Goal: Find specific page/section: Find specific page/section

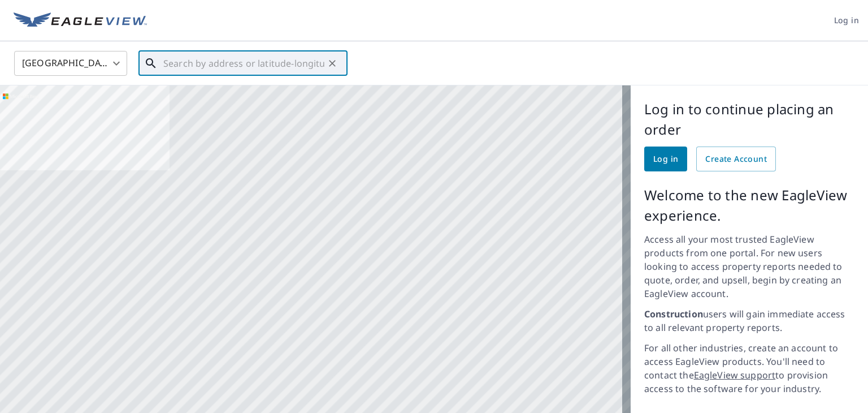
click at [268, 71] on input "text" at bounding box center [243, 63] width 161 height 32
paste input "[STREET_ADDRESS][PERSON_NAME][PERSON_NAME]"
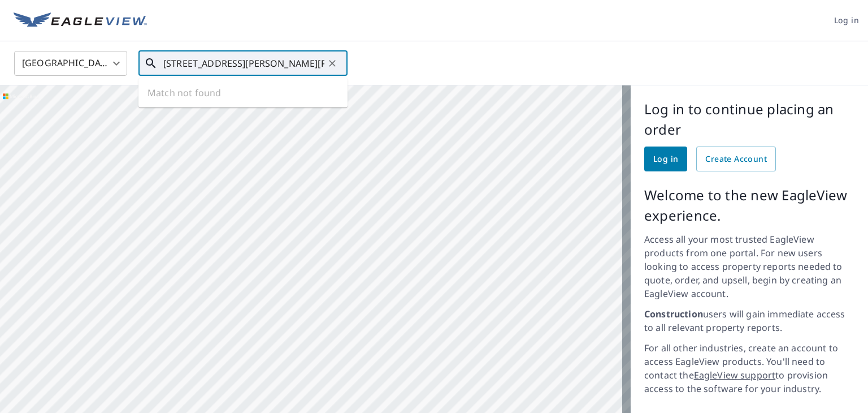
scroll to position [0, 31]
click at [233, 106] on p "[GEOGRAPHIC_DATA], MA 01453" at bounding box center [249, 108] width 177 height 11
type input "[STREET_ADDRESS][PERSON_NAME][PERSON_NAME]"
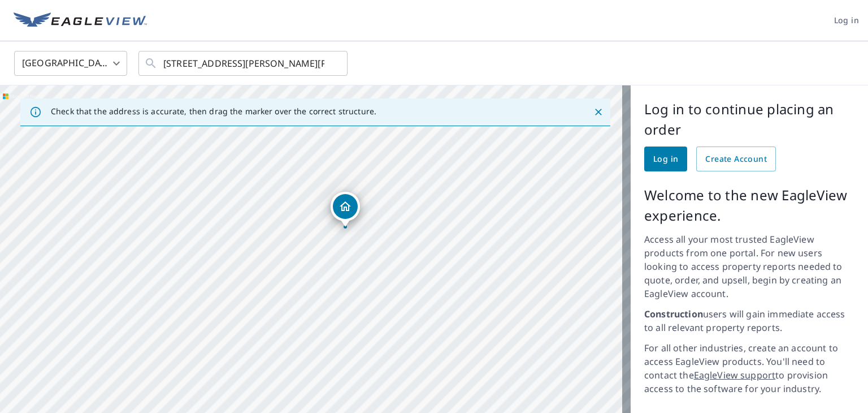
click at [392, 187] on div "[STREET_ADDRESS][PERSON_NAME][PERSON_NAME]" at bounding box center [315, 304] width 631 height 438
click at [597, 114] on div "Check that the address is accurate, then drag the marker over the correct struc…" at bounding box center [315, 112] width 590 height 28
click at [593, 112] on icon "Close" at bounding box center [598, 111] width 11 height 11
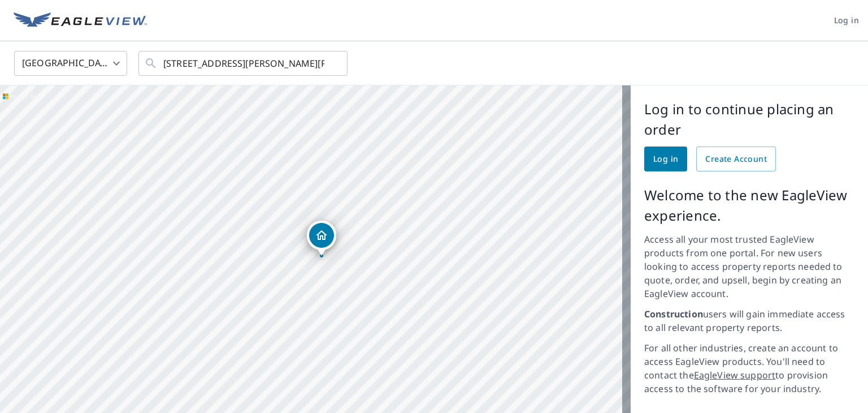
drag, startPoint x: 366, startPoint y: 229, endPoint x: 495, endPoint y: 5, distance: 259.0
click at [375, 195] on div "[STREET_ADDRESS][PERSON_NAME][PERSON_NAME]" at bounding box center [315, 304] width 631 height 438
drag, startPoint x: 344, startPoint y: 203, endPoint x: 550, endPoint y: 132, distance: 217.5
click at [551, 132] on div "[STREET_ADDRESS][PERSON_NAME][PERSON_NAME]" at bounding box center [315, 304] width 631 height 438
drag, startPoint x: 276, startPoint y: 280, endPoint x: 532, endPoint y: 145, distance: 289.5
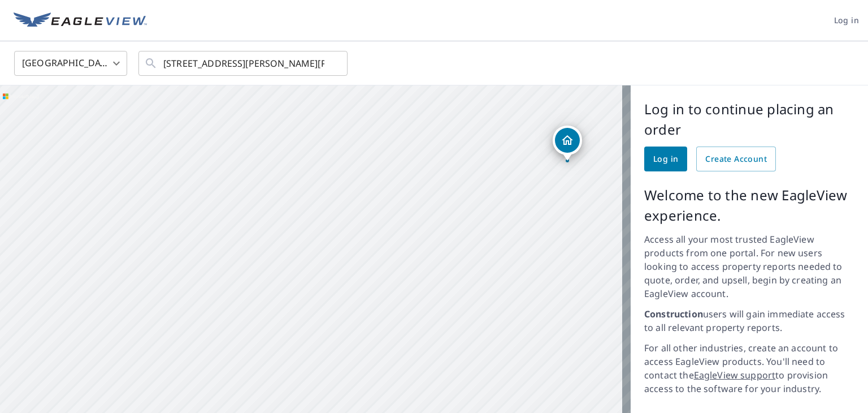
click at [532, 145] on div "[STREET_ADDRESS][PERSON_NAME][PERSON_NAME]" at bounding box center [315, 304] width 631 height 438
drag, startPoint x: 503, startPoint y: 158, endPoint x: 532, endPoint y: 133, distance: 38.1
click at [504, 151] on div "[STREET_ADDRESS][PERSON_NAME][PERSON_NAME]" at bounding box center [315, 304] width 631 height 438
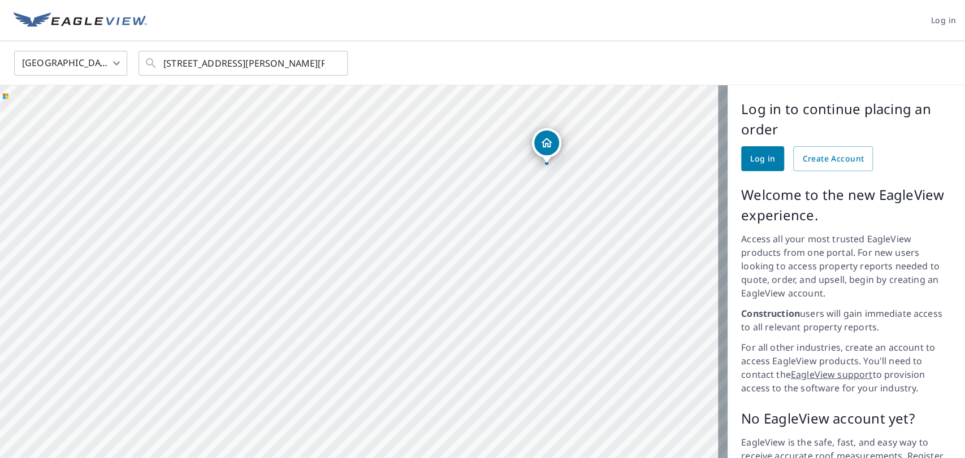
drag, startPoint x: 827, startPoint y: 1, endPoint x: 549, endPoint y: 177, distance: 328.8
click at [549, 177] on div "[STREET_ADDRESS][PERSON_NAME][PERSON_NAME]" at bounding box center [363, 304] width 727 height 438
drag, startPoint x: 574, startPoint y: 203, endPoint x: 583, endPoint y: 205, distance: 9.3
click at [583, 205] on div "[STREET_ADDRESS][PERSON_NAME][PERSON_NAME]" at bounding box center [363, 304] width 727 height 438
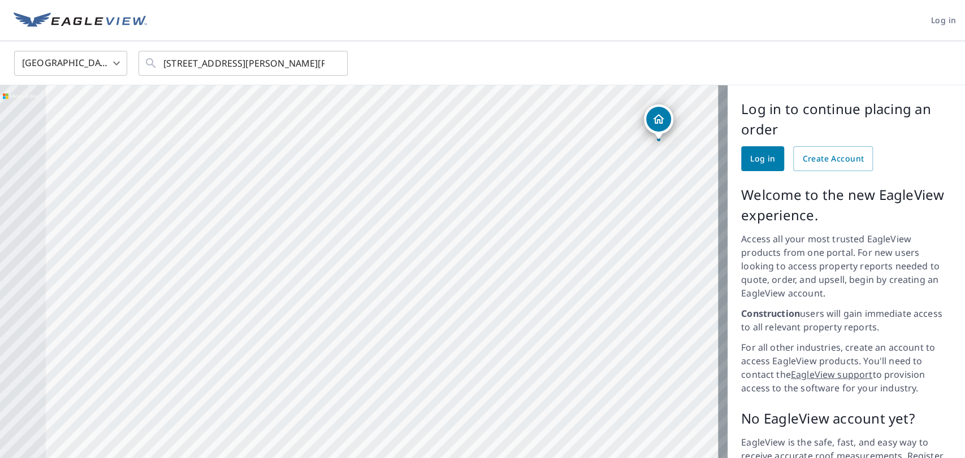
drag, startPoint x: 494, startPoint y: 242, endPoint x: 506, endPoint y: 241, distance: 12.5
click at [506, 241] on div "[STREET_ADDRESS][PERSON_NAME][PERSON_NAME]" at bounding box center [363, 304] width 727 height 438
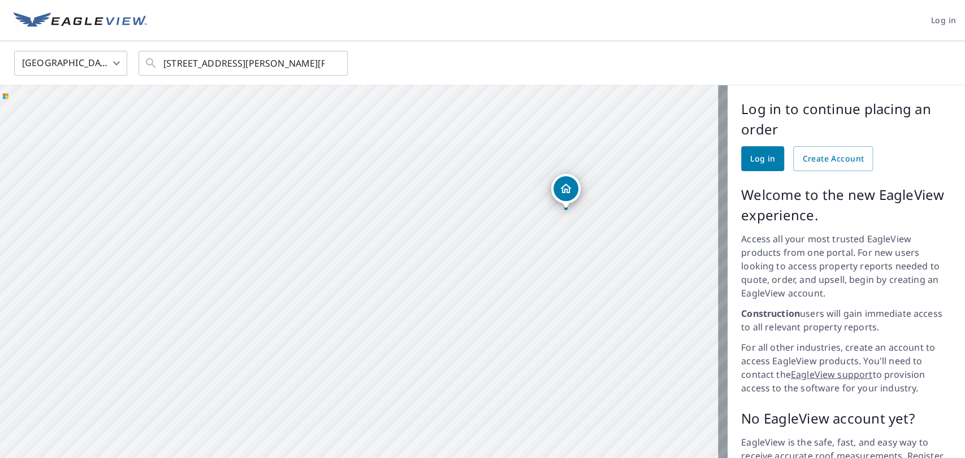
drag, startPoint x: 547, startPoint y: 141, endPoint x: 488, endPoint y: 188, distance: 75.2
click at [488, 188] on div "[STREET_ADDRESS][PERSON_NAME][PERSON_NAME]" at bounding box center [363, 304] width 727 height 438
